Goal: Check status: Check status

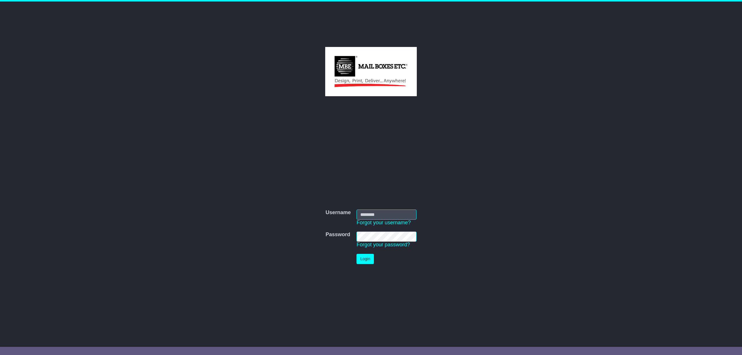
type input "**********"
click at [374, 260] on button "Login" at bounding box center [365, 259] width 17 height 10
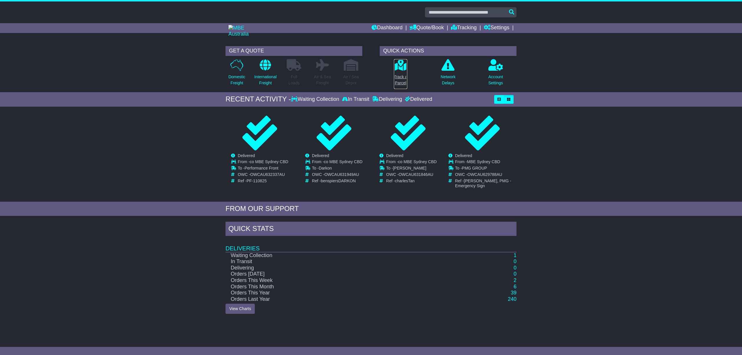
click at [399, 74] on p "Track a Parcel" at bounding box center [400, 80] width 13 height 12
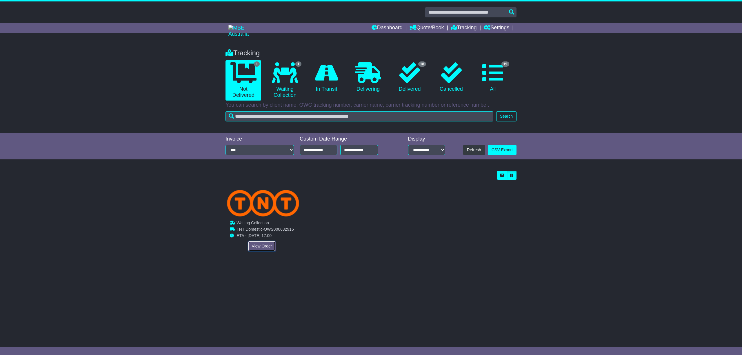
click at [260, 246] on link "View Order" at bounding box center [262, 246] width 28 height 10
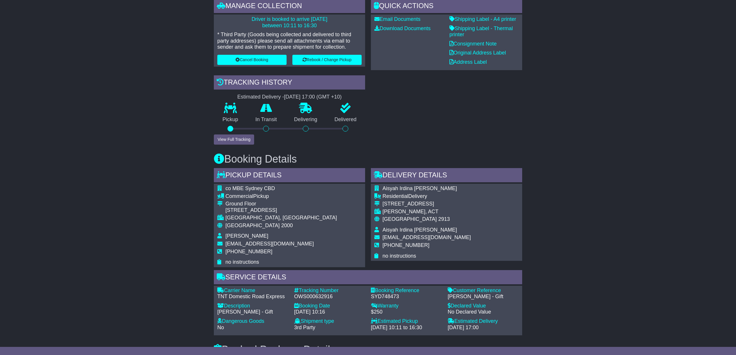
scroll to position [77, 0]
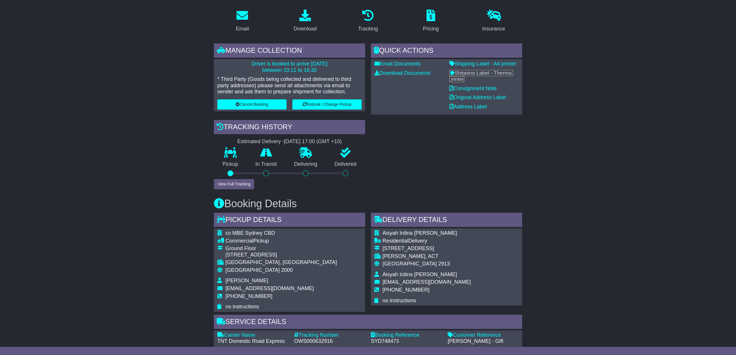
click at [474, 70] on link "Shipping Label - Thermal printer" at bounding box center [481, 76] width 63 height 12
